Goal: Information Seeking & Learning: Learn about a topic

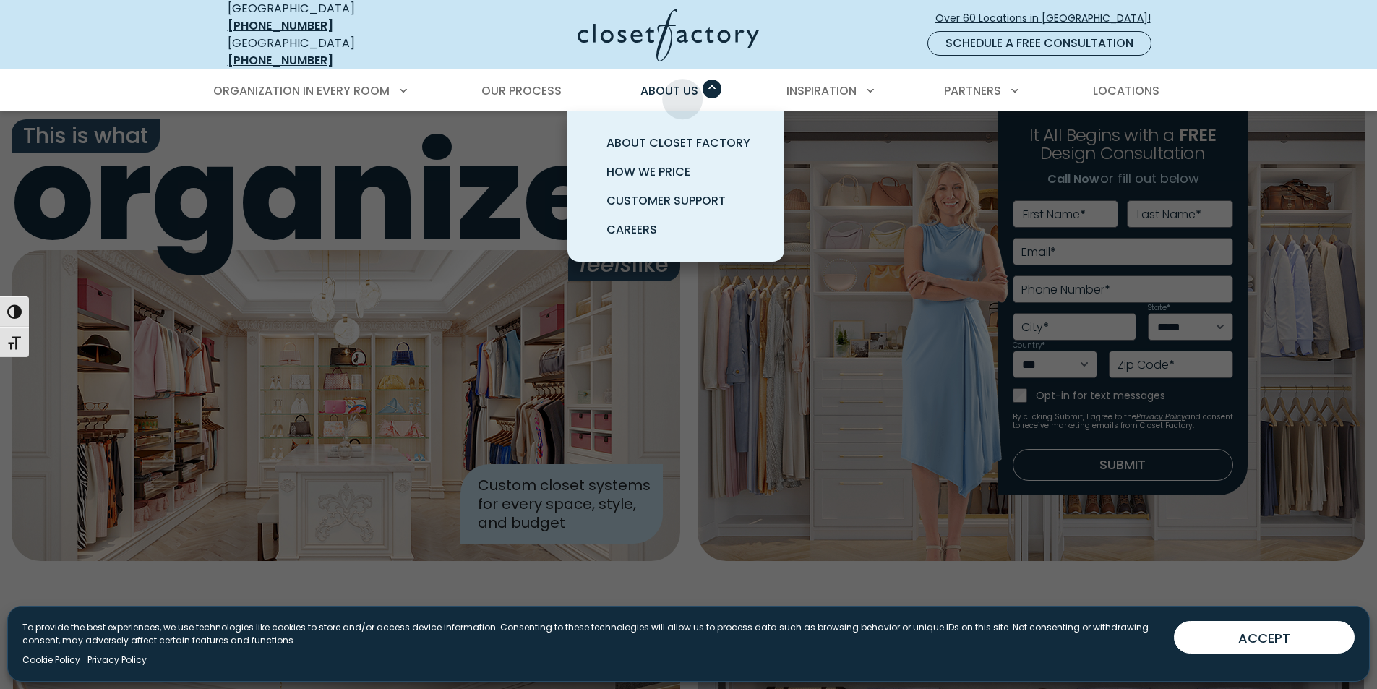
click at [680, 88] on div "About Us About Closet Factory How We Price Customer Support Careers" at bounding box center [675, 91] width 91 height 40
click at [641, 221] on span "Careers" at bounding box center [631, 229] width 51 height 17
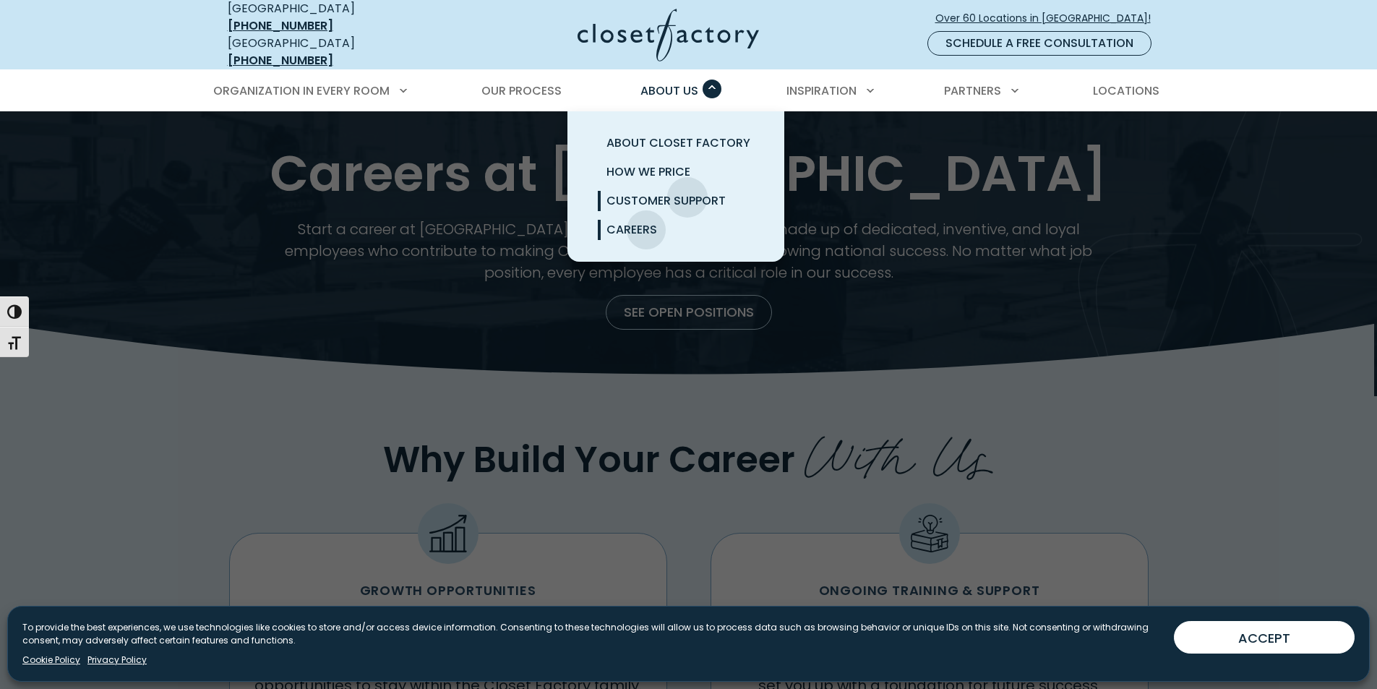
click at [687, 192] on span "Customer Support" at bounding box center [665, 200] width 119 height 17
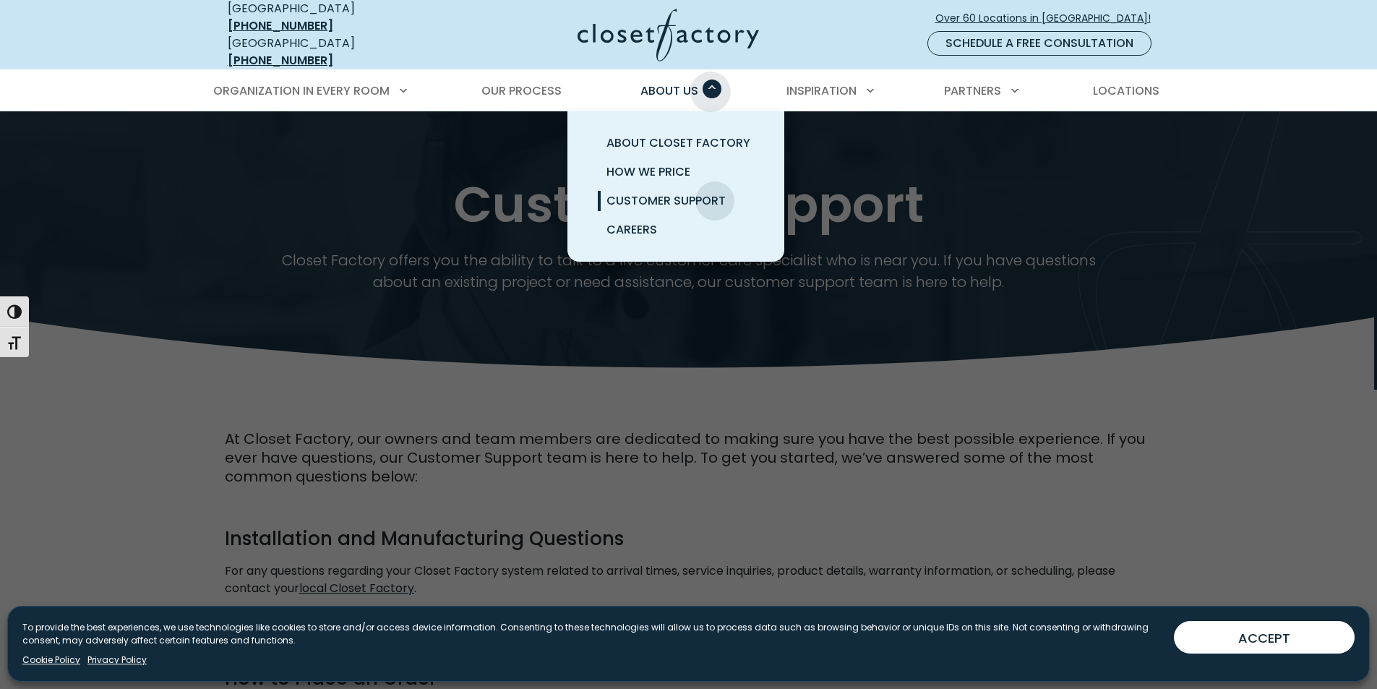
click at [711, 81] on span "Primary Menu" at bounding box center [712, 89] width 19 height 19
click at [658, 158] on link "How We Price" at bounding box center [693, 172] width 217 height 29
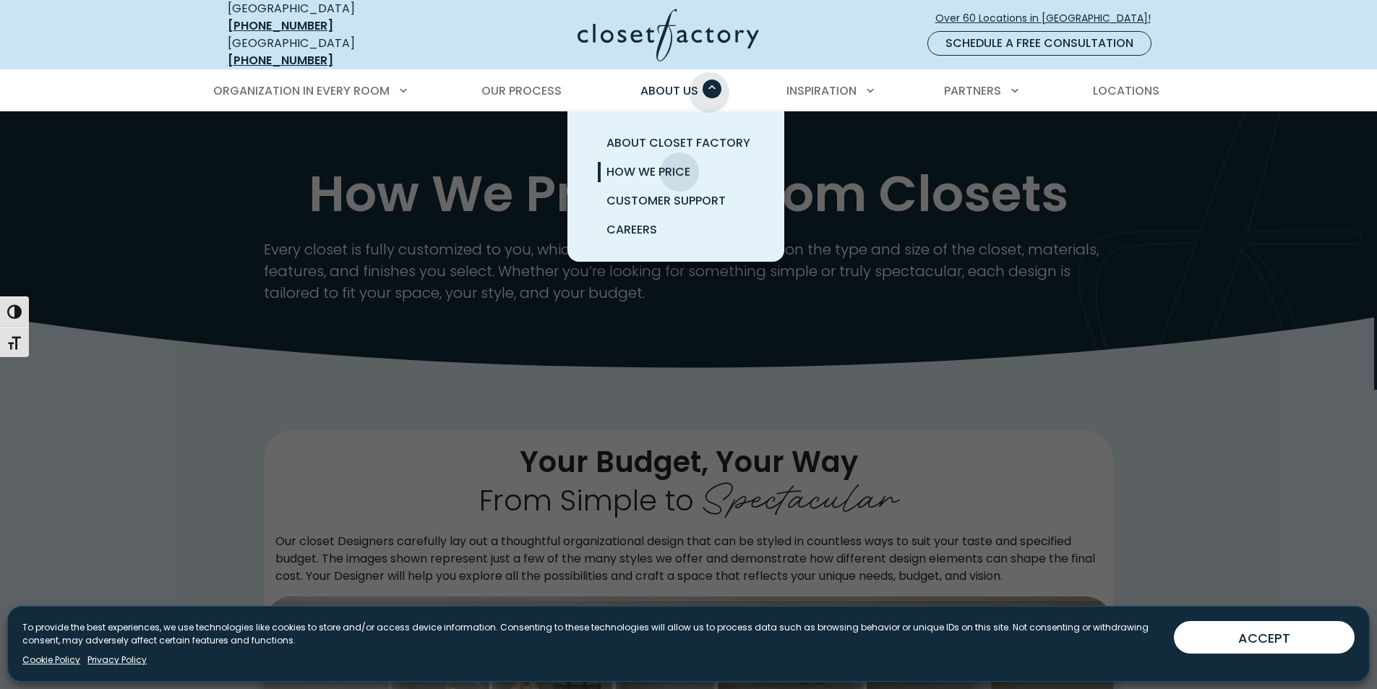
click at [708, 80] on span "Primary Menu" at bounding box center [712, 89] width 19 height 19
